Goal: Task Accomplishment & Management: Use online tool/utility

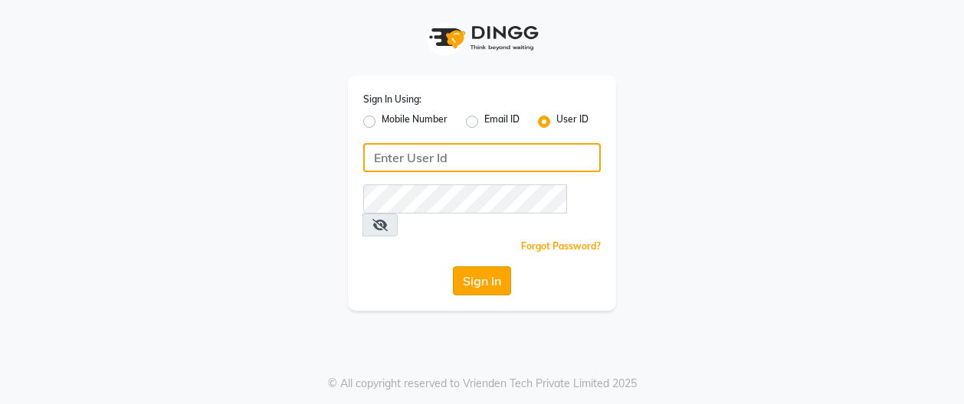
type input "sunspajsr"
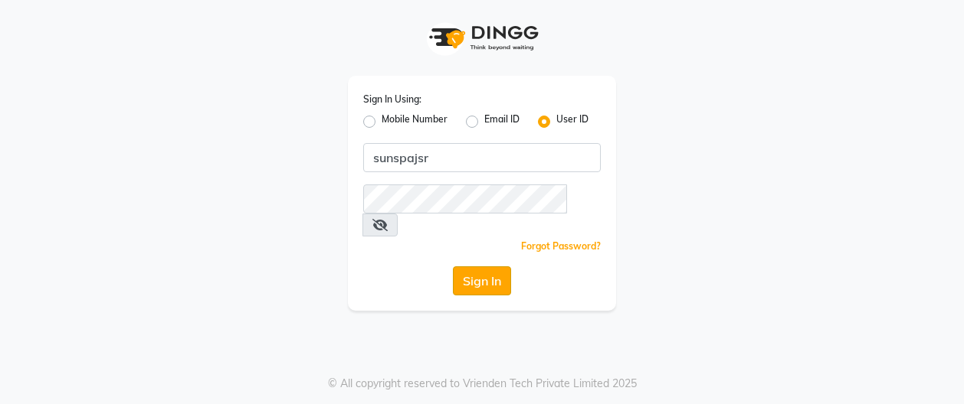
click at [475, 267] on button "Sign In" at bounding box center [482, 281] width 58 height 29
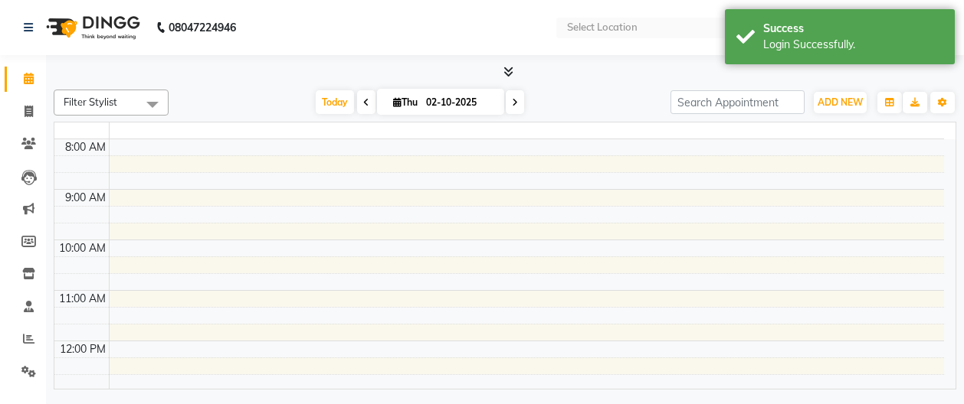
select select "en"
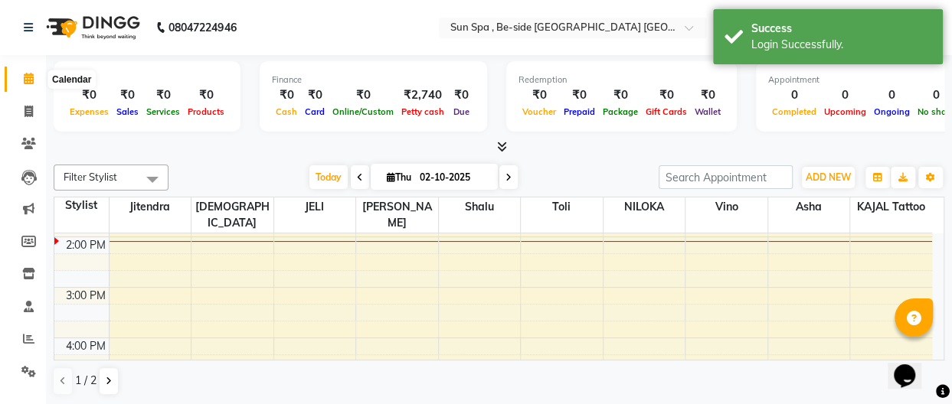
click at [26, 82] on icon at bounding box center [29, 78] width 10 height 11
click at [25, 110] on icon at bounding box center [29, 111] width 8 height 11
select select "5782"
select select "service"
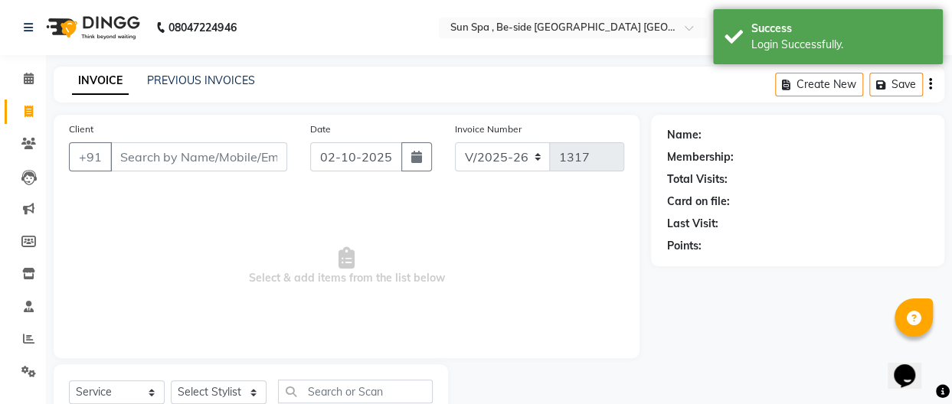
click at [152, 152] on input "Client" at bounding box center [198, 156] width 177 height 29
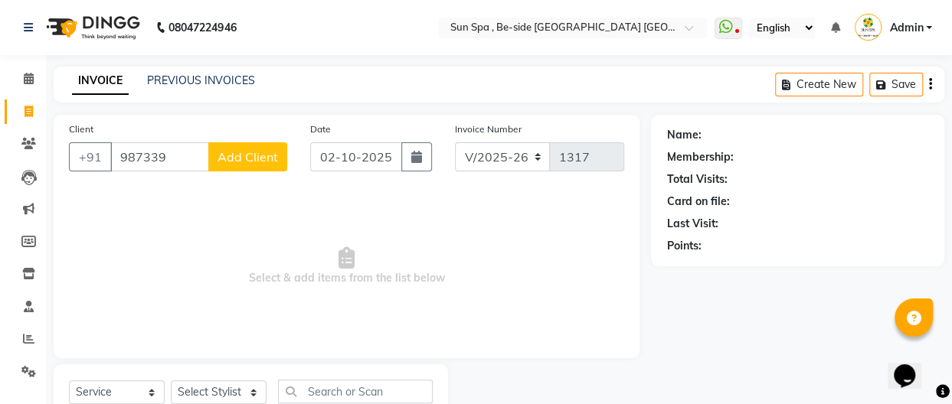
click at [154, 161] on input "987339" at bounding box center [159, 156] width 99 height 29
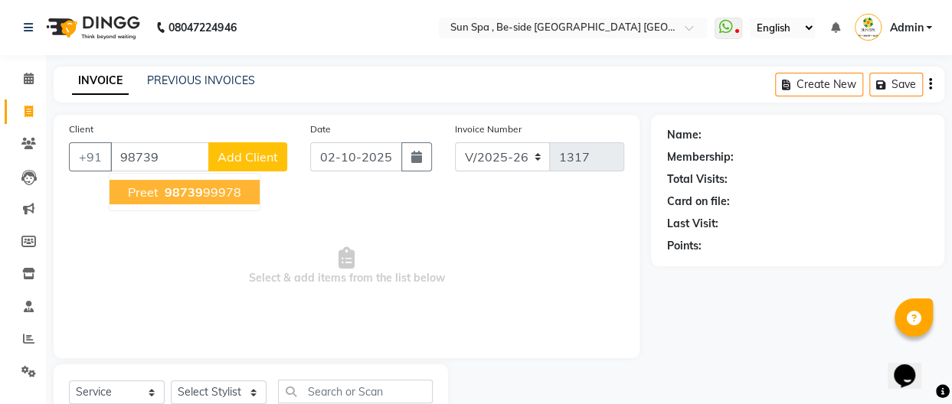
click at [169, 195] on span "98739" at bounding box center [184, 192] width 38 height 15
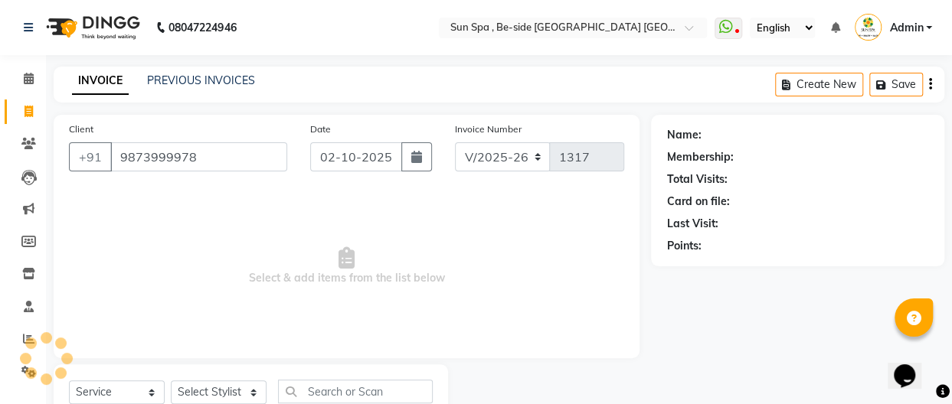
type input "9873999978"
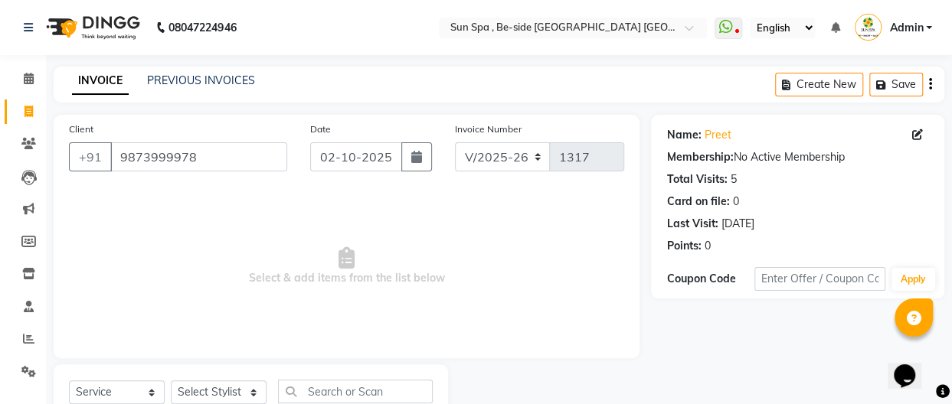
scroll to position [55, 0]
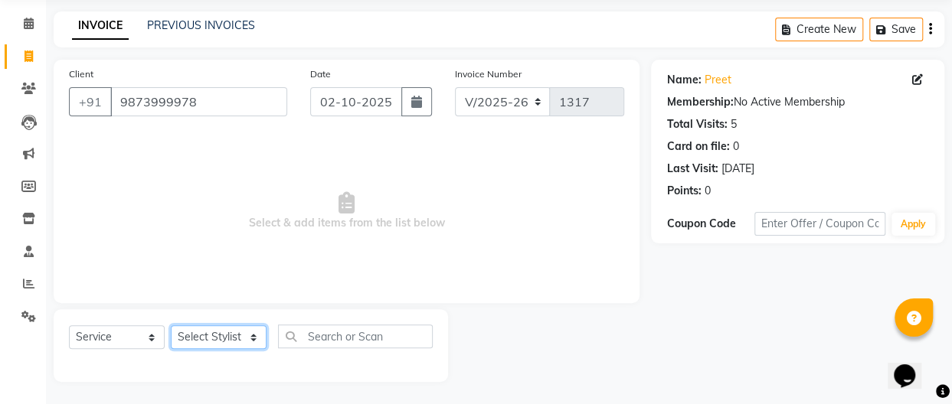
click at [251, 335] on select "Select Stylist Asha [PERSON_NAME] KAJAL tattoo [PERSON_NAME] [PERSON_NAME] [PER…" at bounding box center [219, 338] width 96 height 24
click at [171, 326] on select "Select Stylist Asha [PERSON_NAME] KAJAL tattoo [PERSON_NAME] [PERSON_NAME] [PER…" at bounding box center [219, 338] width 96 height 24
click at [251, 335] on select "Select Stylist Asha [PERSON_NAME] KAJAL tattoo [PERSON_NAME] [PERSON_NAME] [PER…" at bounding box center [219, 338] width 96 height 24
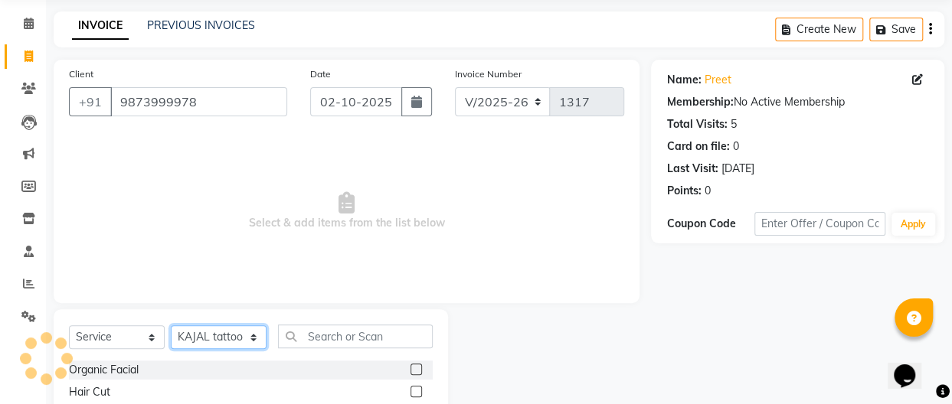
select select "49476"
click at [171, 326] on select "Select Stylist Asha [PERSON_NAME] KAJAL tattoo [PERSON_NAME] [PERSON_NAME] [PER…" at bounding box center [219, 338] width 96 height 24
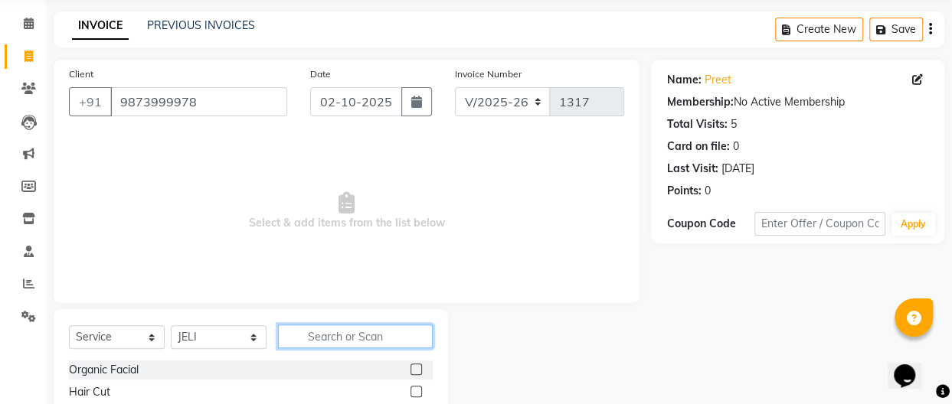
click at [349, 337] on input "text" at bounding box center [355, 337] width 155 height 24
click at [333, 333] on input "de" at bounding box center [344, 337] width 133 height 24
type input "d"
click at [321, 336] on input "text" at bounding box center [355, 337] width 155 height 24
type input "sw"
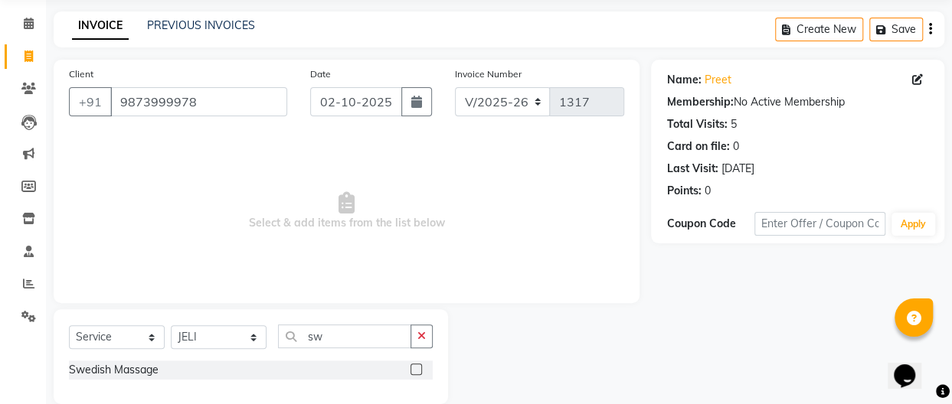
click at [415, 368] on label at bounding box center [416, 369] width 11 height 11
click at [415, 368] on input "checkbox" at bounding box center [416, 370] width 10 height 10
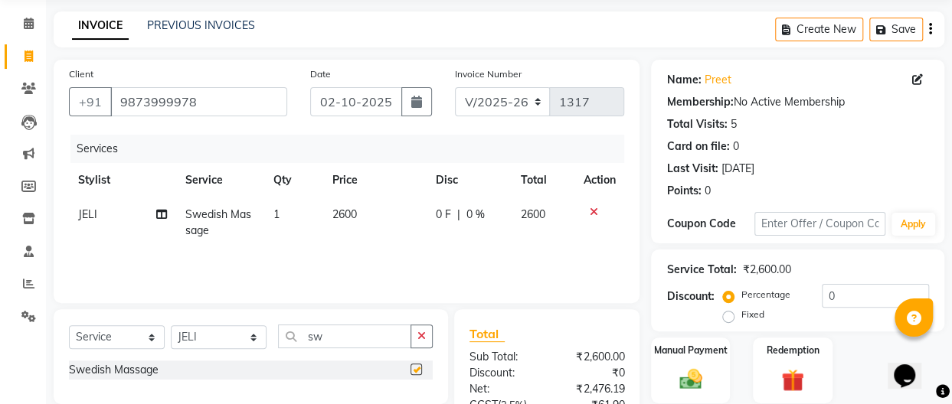
checkbox input "false"
click at [358, 217] on td "2600" at bounding box center [374, 223] width 104 height 51
select select "49476"
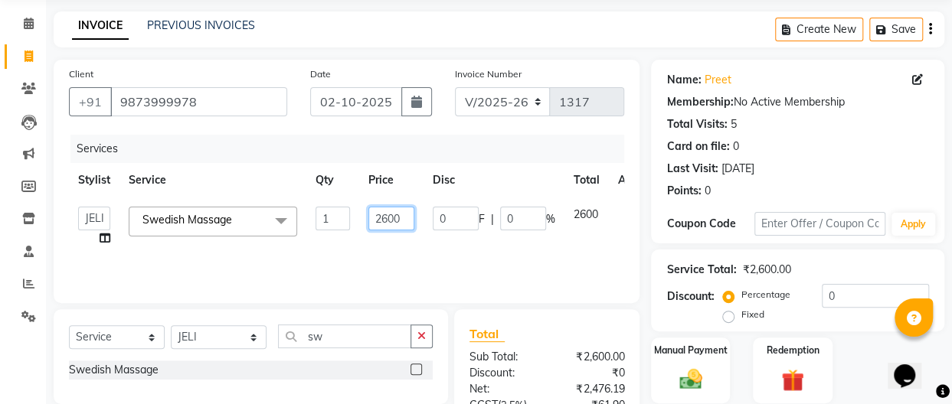
click at [413, 218] on input "2600" at bounding box center [391, 219] width 46 height 24
type input "2"
type input "2300"
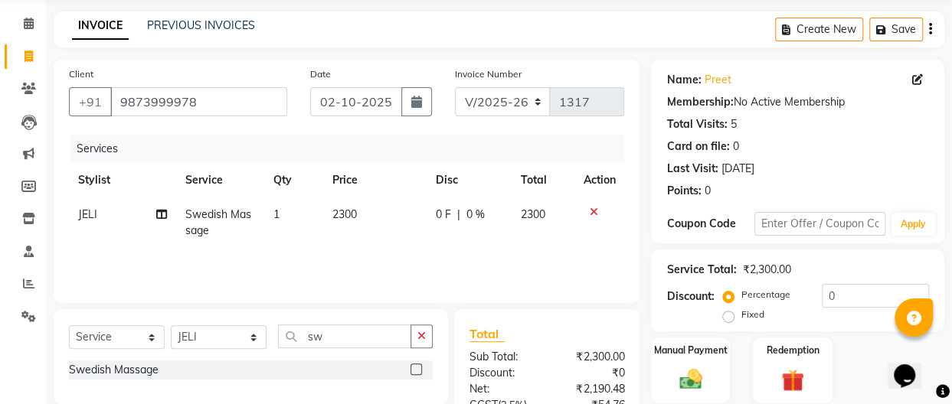
scroll to position [207, 0]
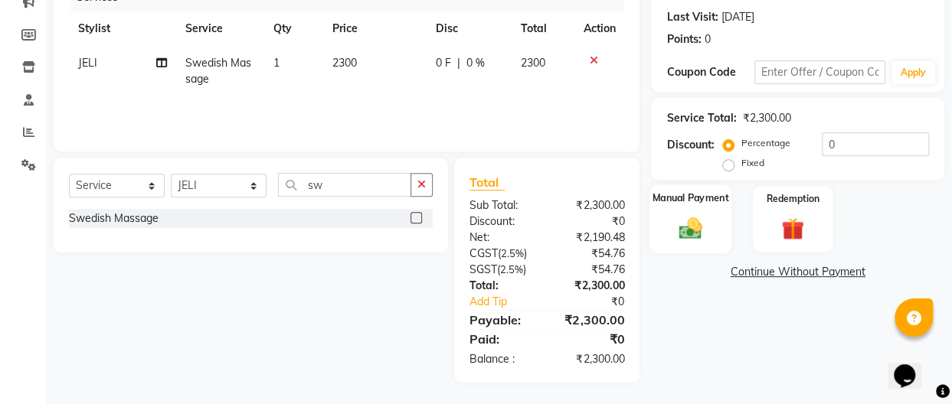
click at [714, 231] on div "Manual Payment" at bounding box center [690, 219] width 82 height 69
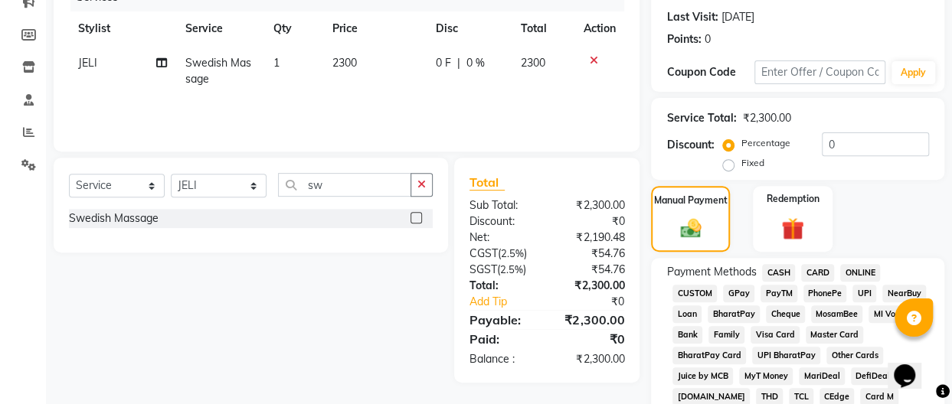
click at [739, 293] on span "GPay" at bounding box center [738, 294] width 31 height 18
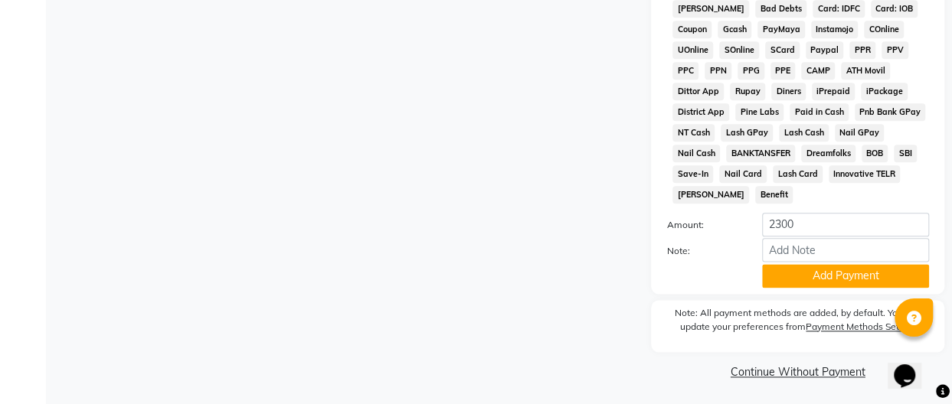
scroll to position [829, 0]
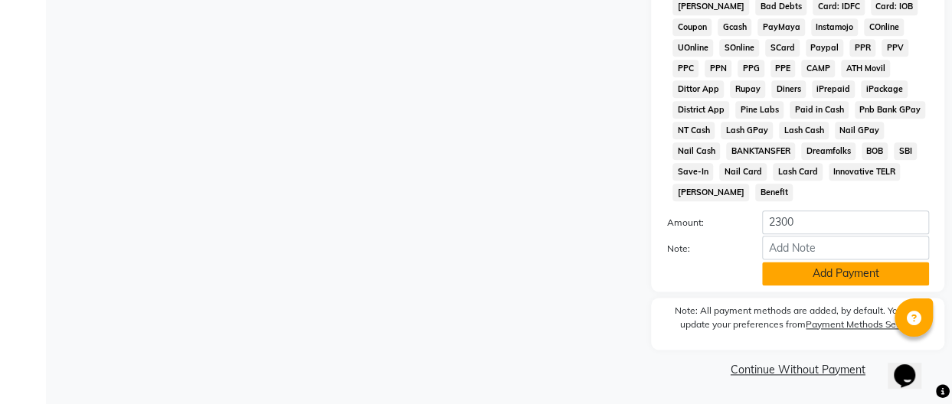
click at [832, 270] on button "Add Payment" at bounding box center [845, 274] width 167 height 24
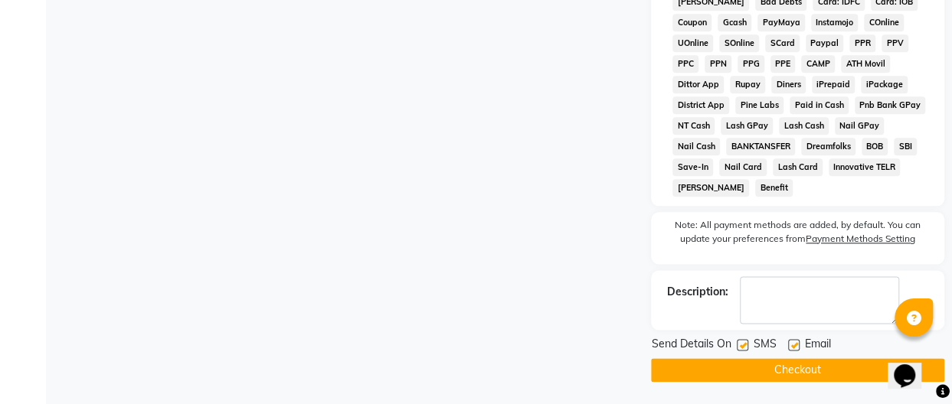
click at [793, 373] on button "Checkout" at bounding box center [797, 370] width 293 height 24
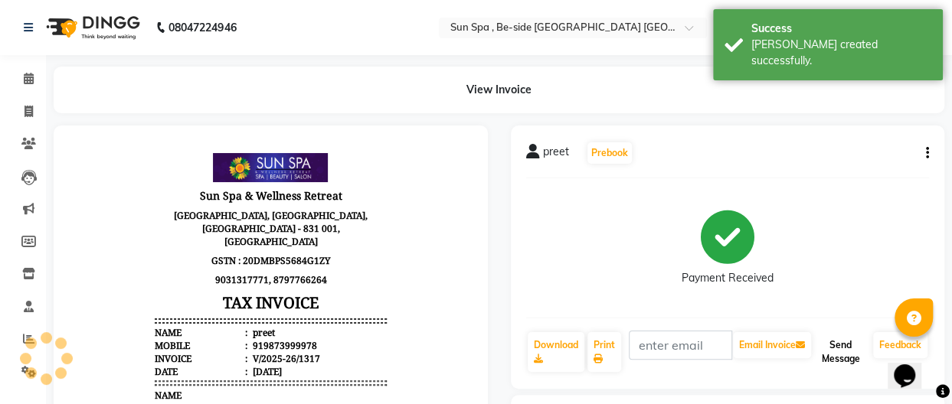
click at [828, 351] on button "Send Message" at bounding box center [840, 352] width 53 height 40
